Goal: Task Accomplishment & Management: Use online tool/utility

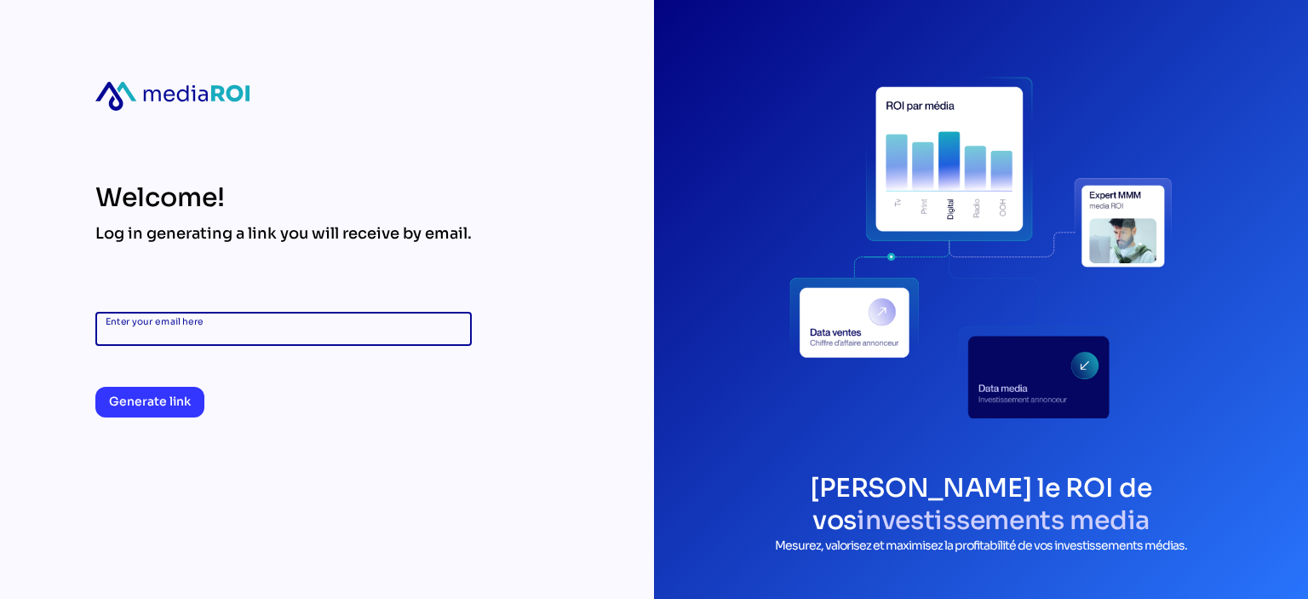
click at [282, 330] on input "Enter your email here" at bounding box center [284, 329] width 356 height 34
type input "**********"
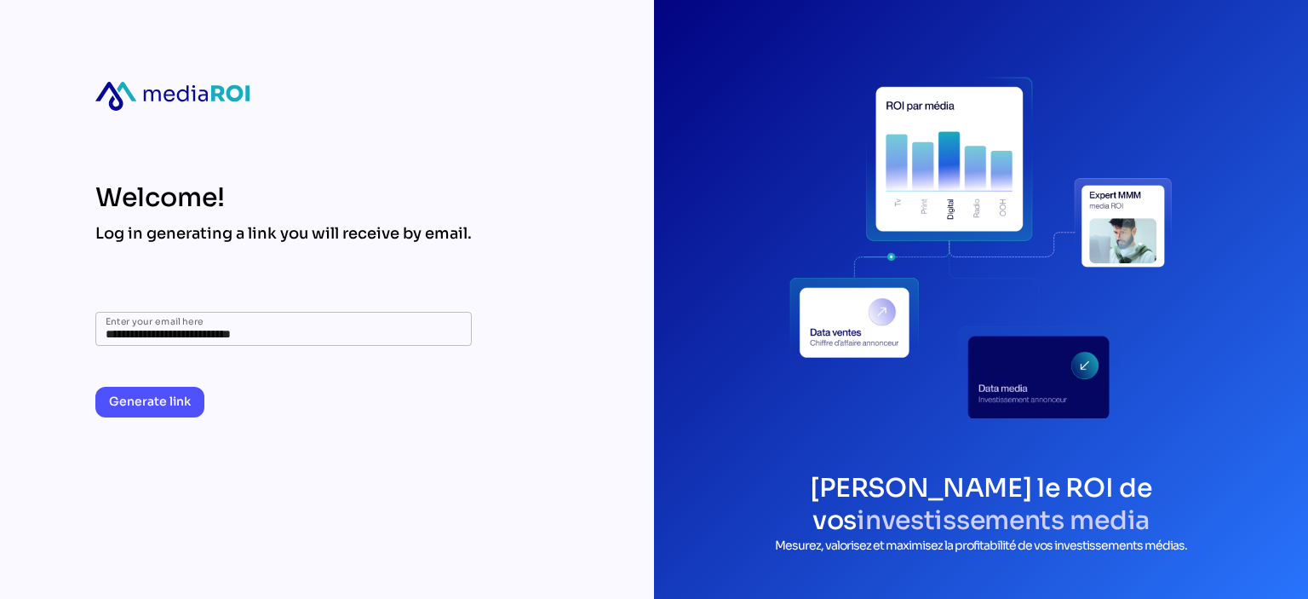
click at [150, 410] on span "Generate link" at bounding box center [150, 401] width 82 height 20
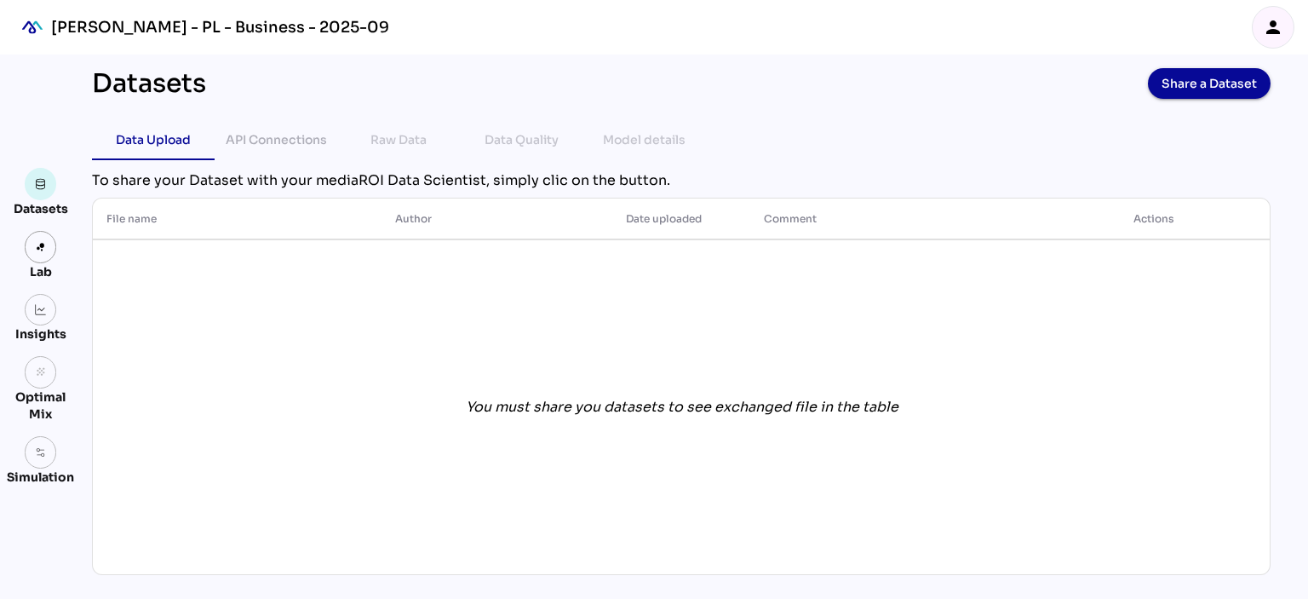
click at [594, 411] on div "You must share you datasets to see exchanged file in the table" at bounding box center [682, 407] width 433 height 20
click at [1191, 83] on span "Share a Dataset" at bounding box center [1209, 84] width 95 height 24
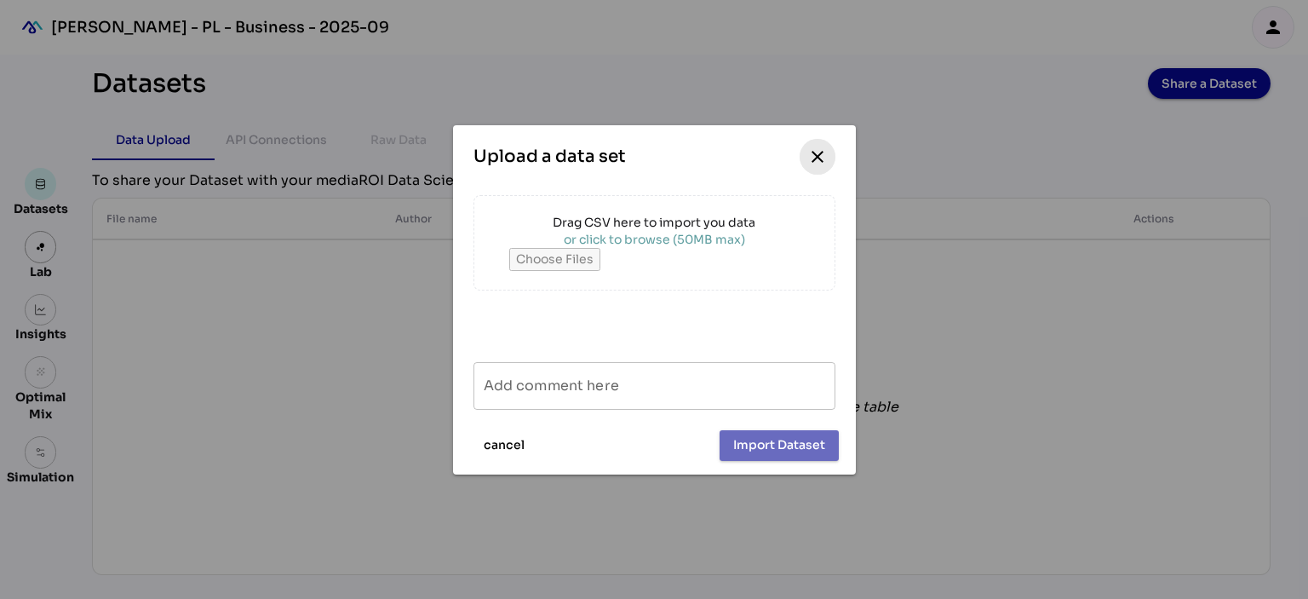
click at [818, 149] on icon "close" at bounding box center [817, 156] width 20 height 20
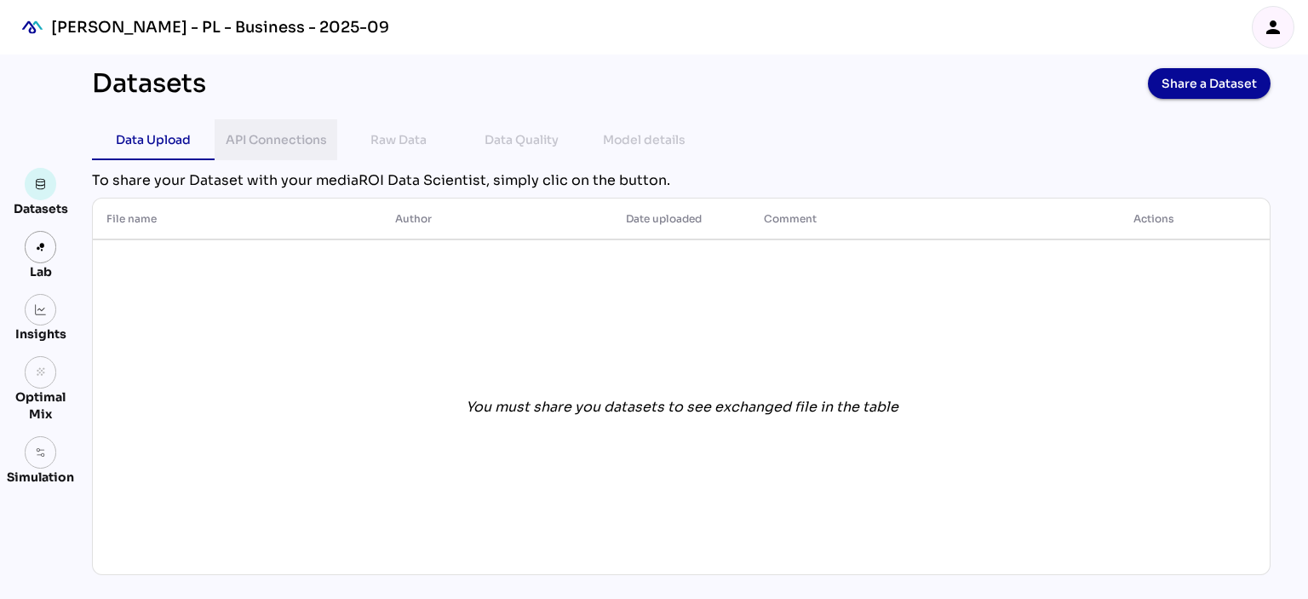
click at [296, 137] on div "API Connections" at bounding box center [276, 139] width 101 height 20
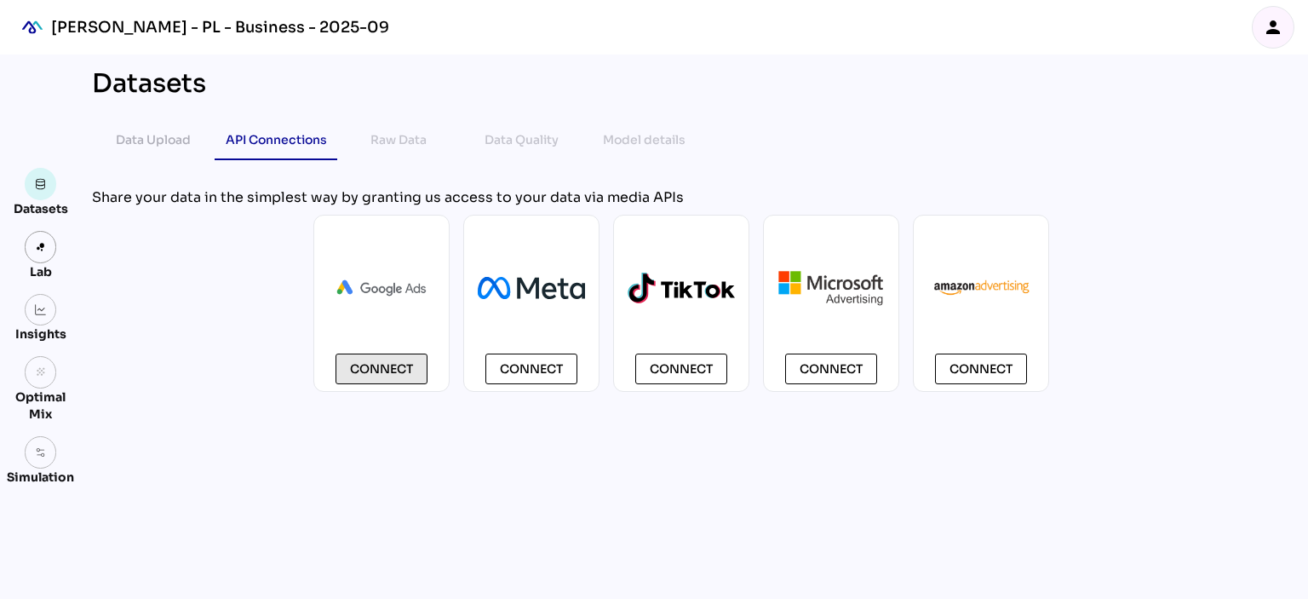
click at [371, 370] on span "Connect" at bounding box center [381, 369] width 63 height 20
click at [835, 367] on span "Connect" at bounding box center [831, 369] width 63 height 20
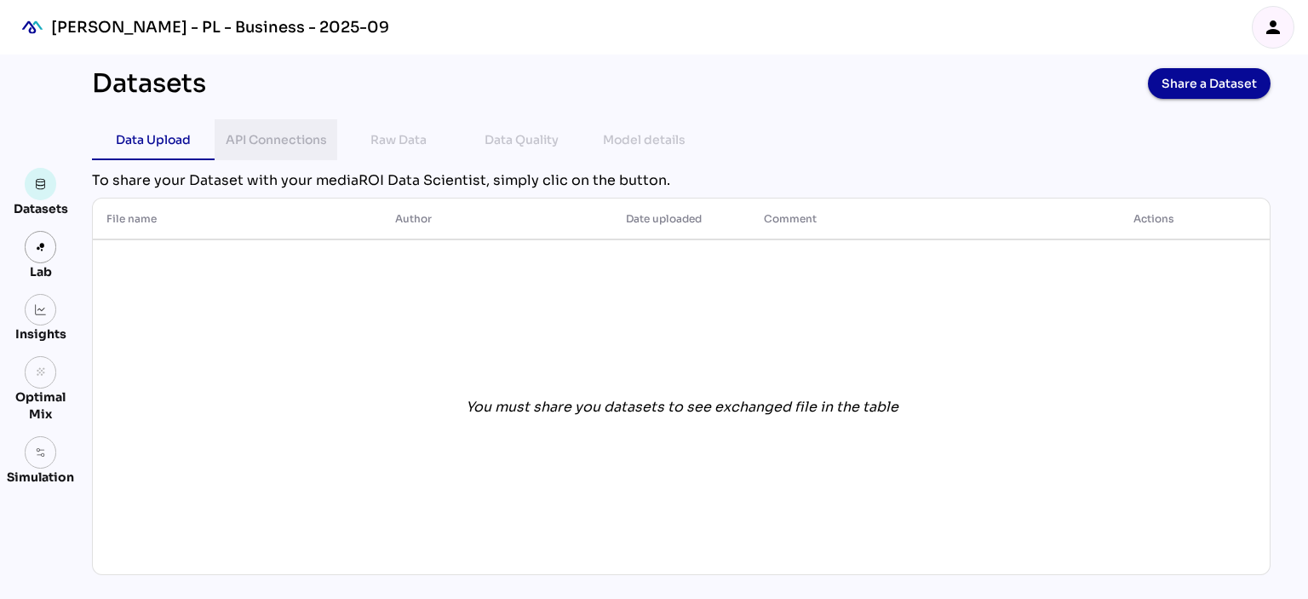
click at [295, 140] on div "API Connections" at bounding box center [276, 139] width 101 height 20
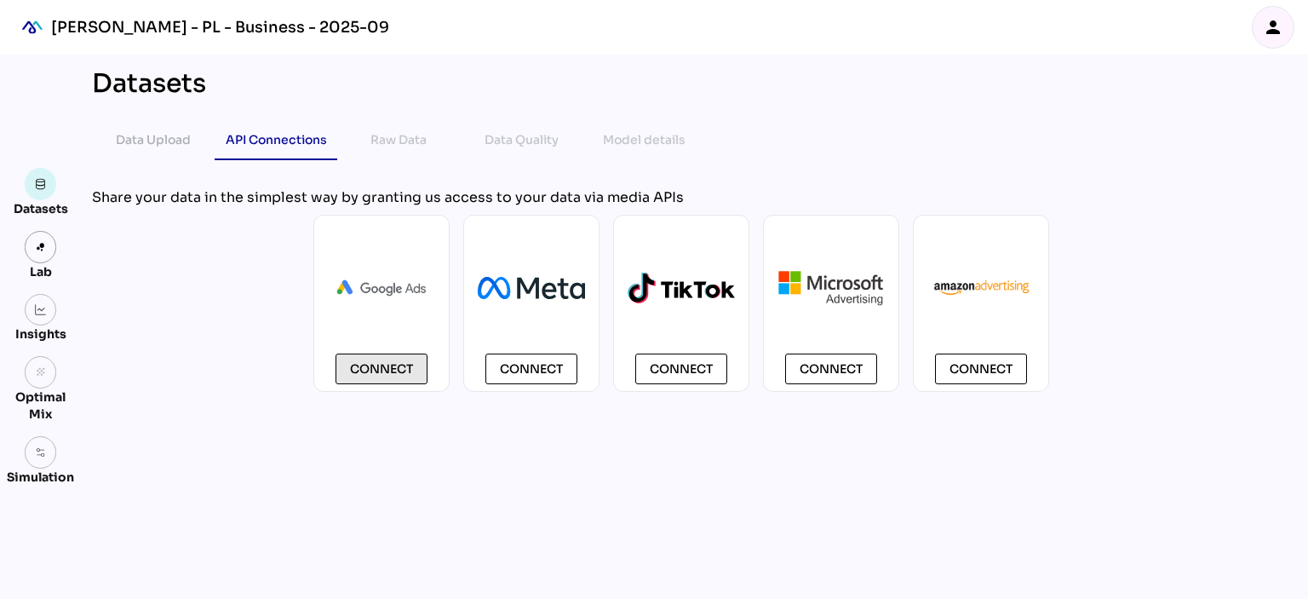
click at [392, 378] on span "Connect" at bounding box center [381, 369] width 63 height 20
